Goal: Obtain resource: Download file/media

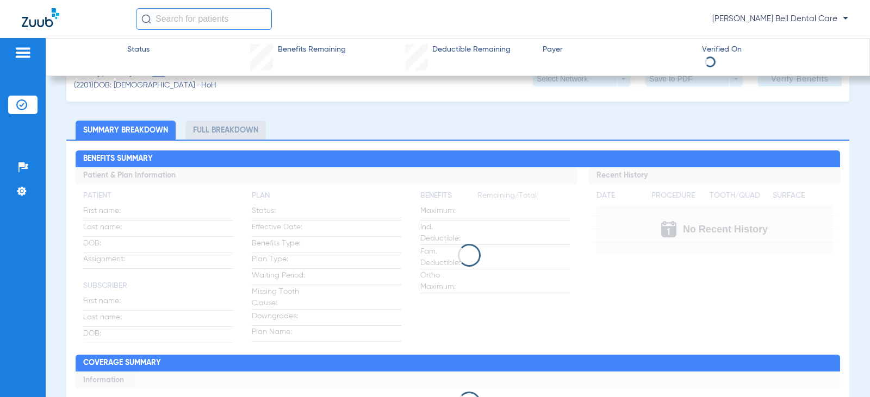
scroll to position [54, 0]
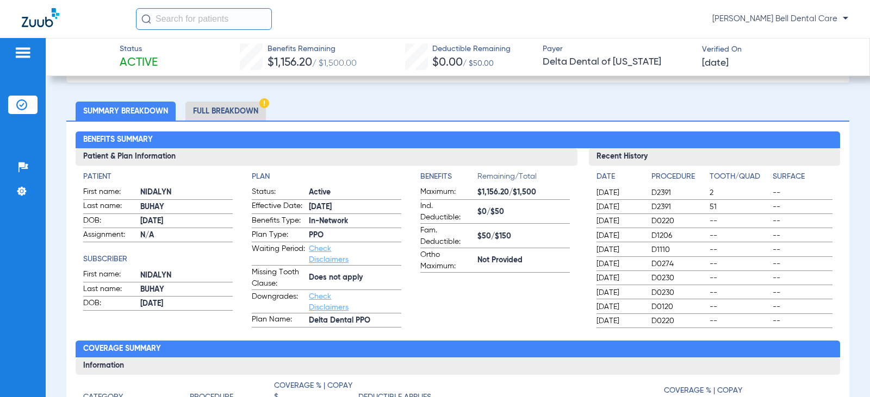
click at [222, 117] on li "Full Breakdown" at bounding box center [225, 111] width 80 height 19
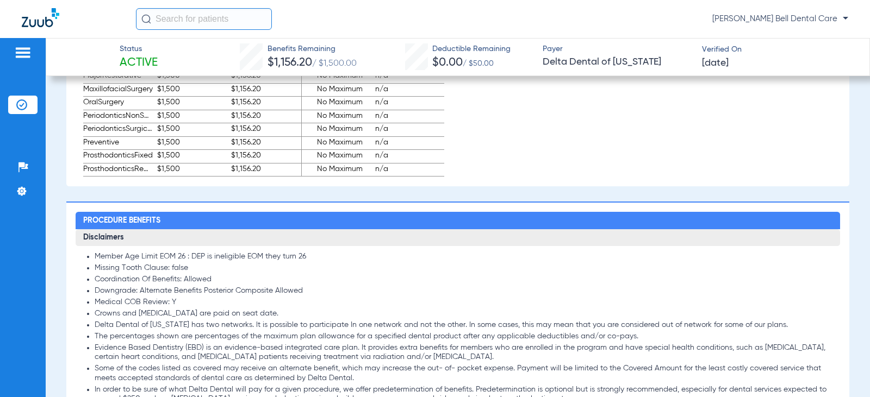
scroll to position [924, 0]
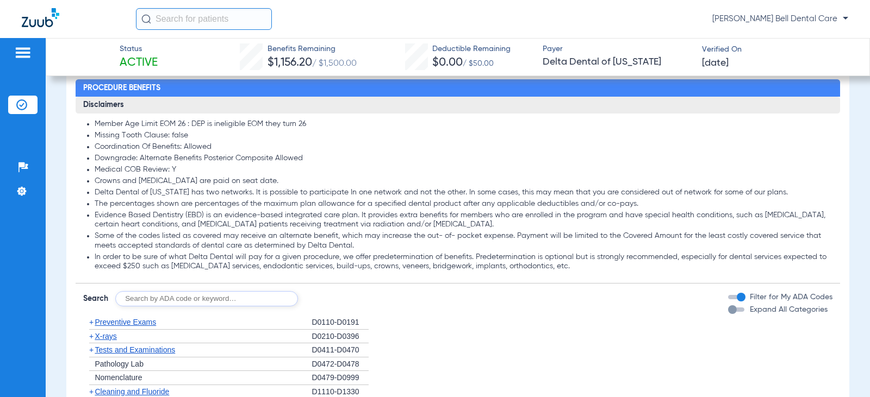
click at [730, 307] on div "Expand All Categories" at bounding box center [777, 309] width 99 height 11
click at [730, 310] on div "button" at bounding box center [736, 310] width 16 height 4
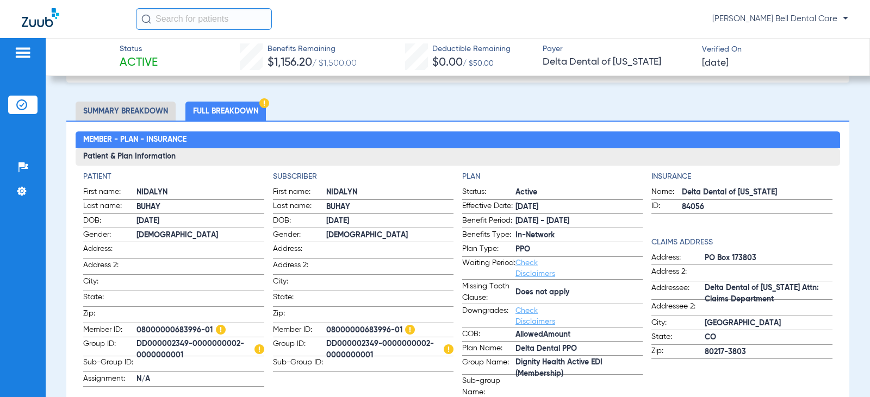
scroll to position [0, 0]
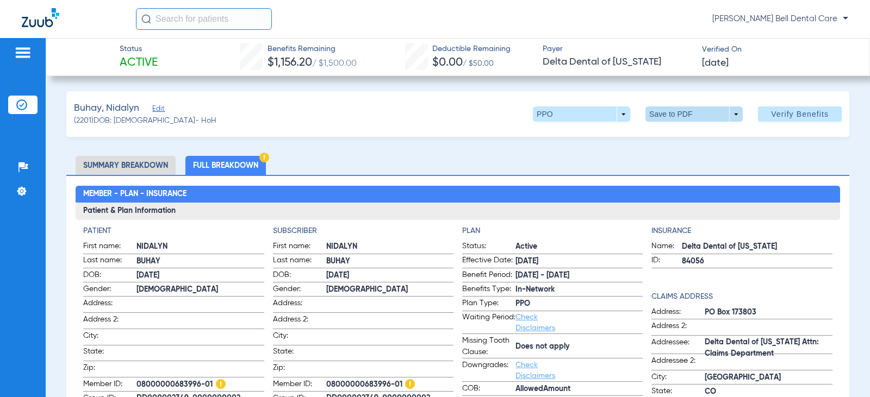
click at [706, 117] on span at bounding box center [693, 114] width 97 height 15
click at [690, 139] on span "Save to PDF" at bounding box center [689, 136] width 43 height 8
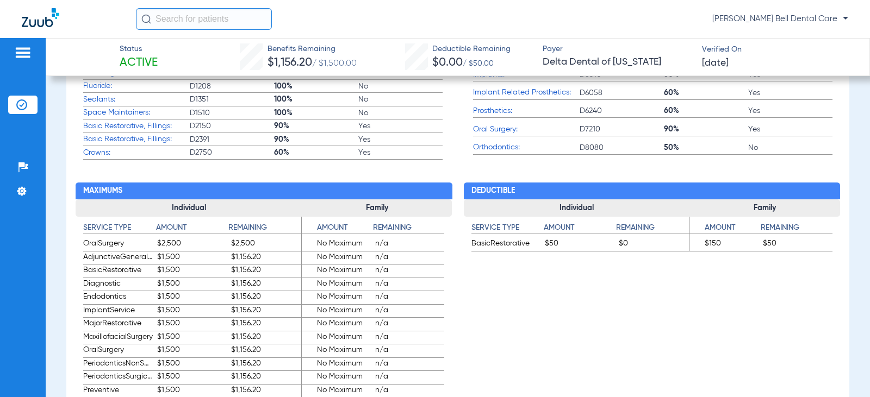
scroll to position [816, 0]
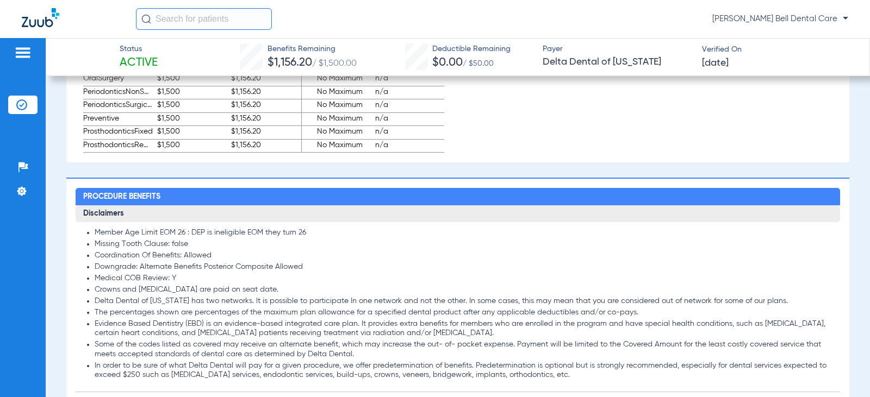
click at [385, 221] on h3 "Disclaimers" at bounding box center [458, 214] width 764 height 17
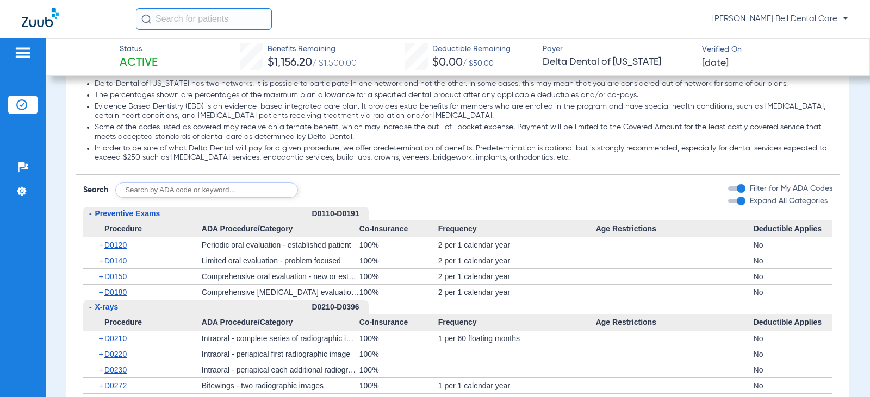
click at [179, 192] on input "text" at bounding box center [206, 190] width 183 height 15
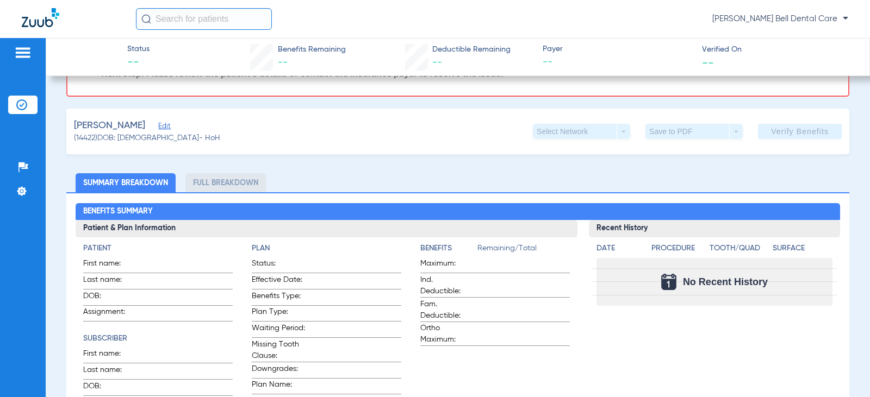
scroll to position [163, 0]
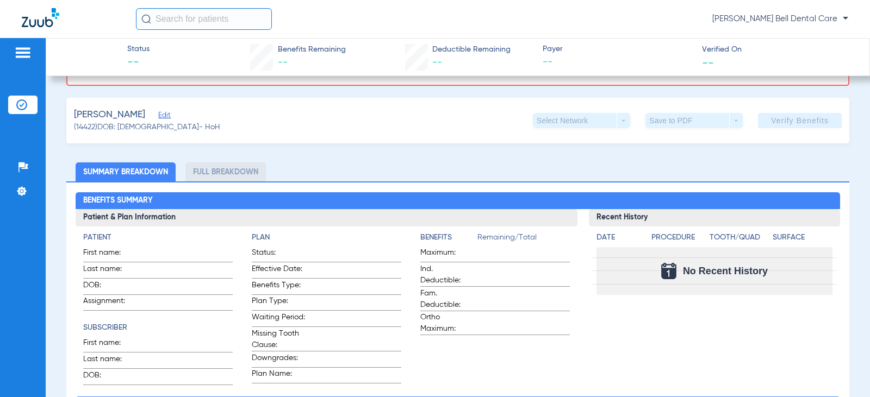
drag, startPoint x: 483, startPoint y: 288, endPoint x: 476, endPoint y: 283, distance: 8.9
click at [481, 285] on form "Maximum: Ind. Deductible: Fam. Deductible: Ortho Maximum:" at bounding box center [495, 291] width 150 height 88
click at [223, 251] on span at bounding box center [186, 252] width 92 height 11
